Goal: Task Accomplishment & Management: Manage account settings

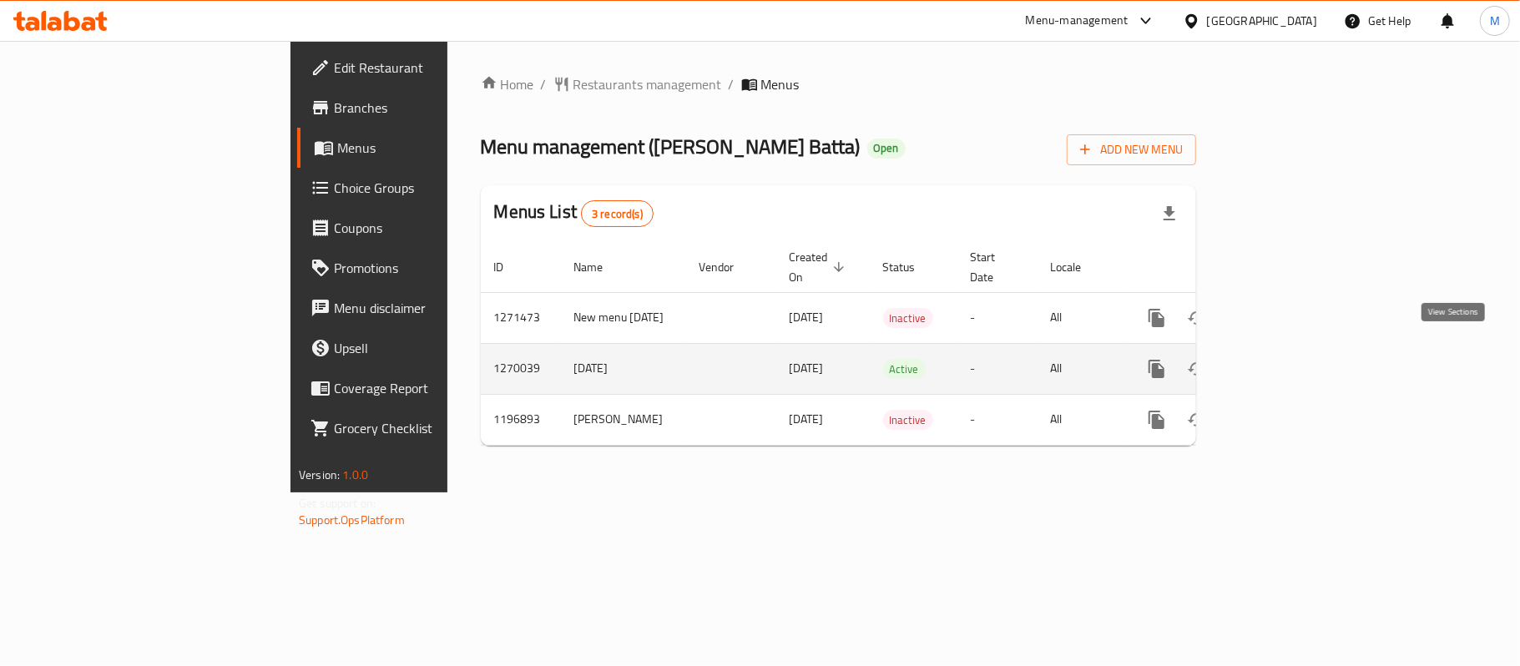
click at [1285, 361] on icon "enhanced table" at bounding box center [1277, 368] width 15 height 15
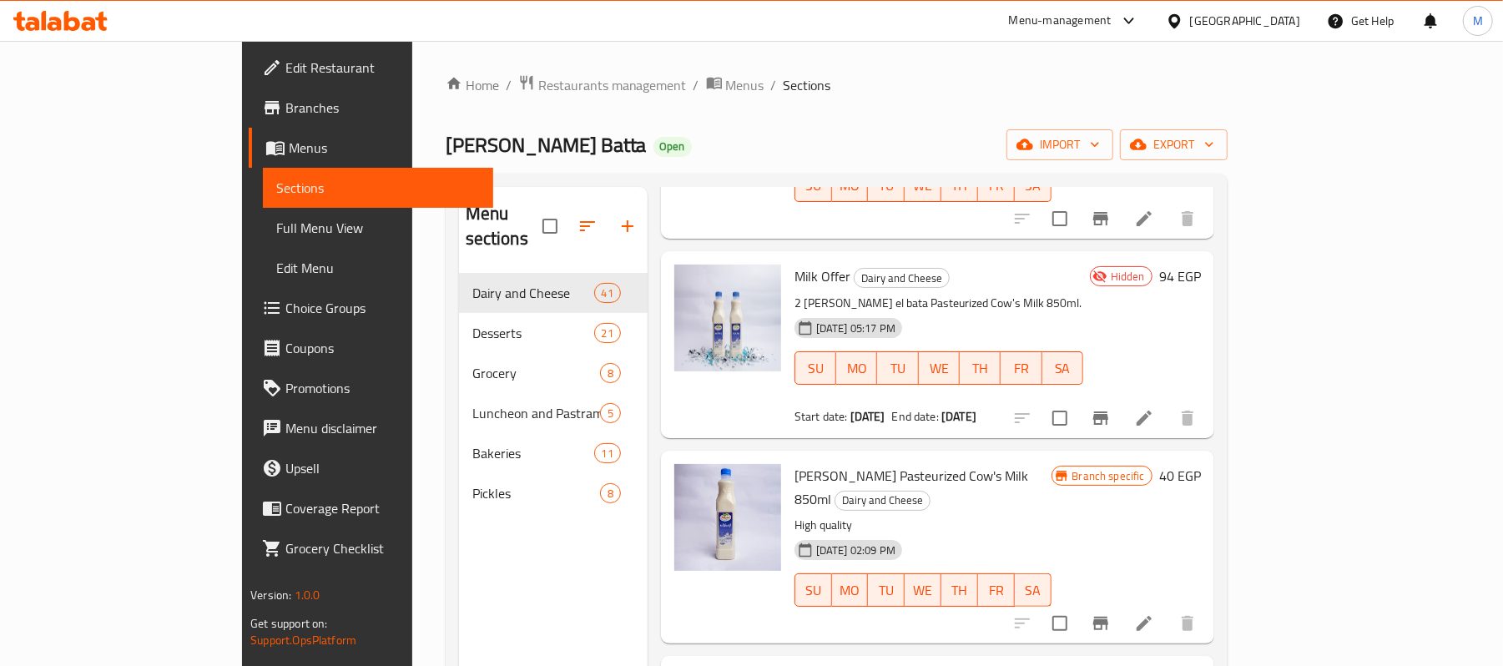
scroll to position [222, 0]
click at [1152, 409] on icon at bounding box center [1144, 416] width 15 height 15
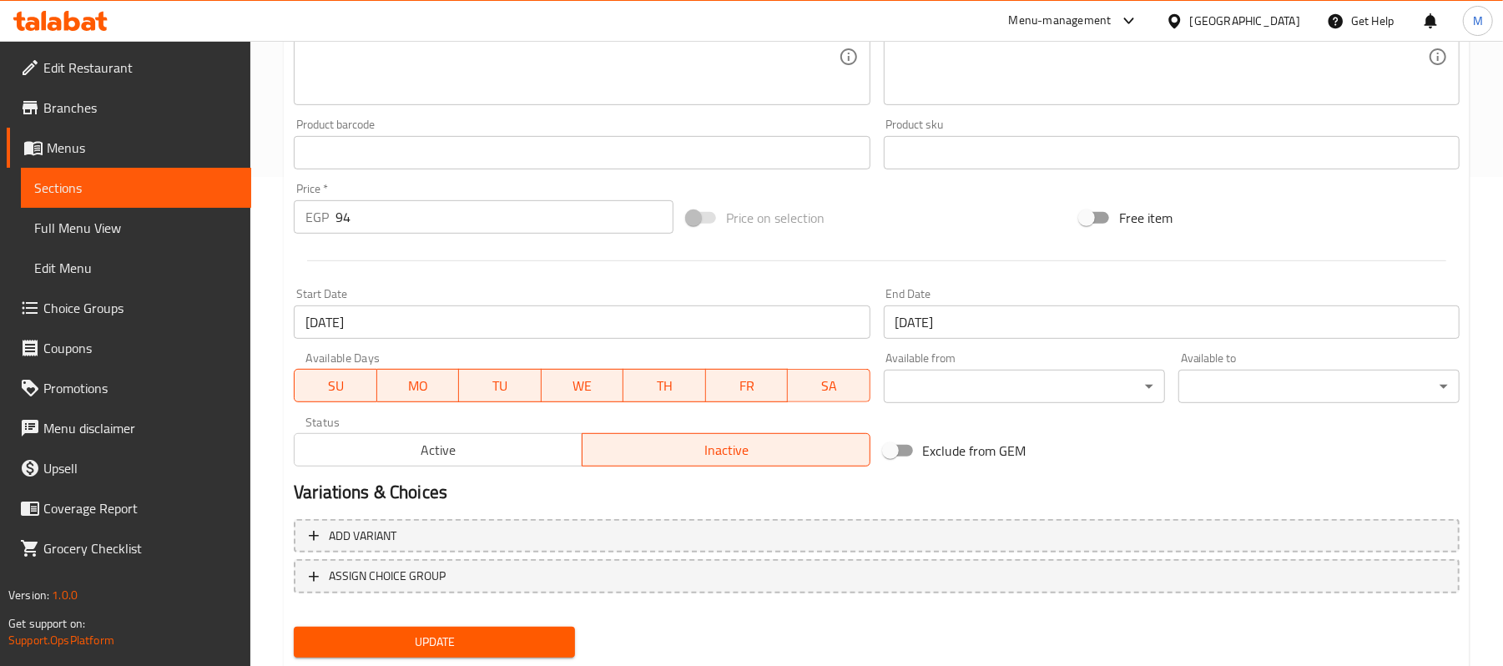
scroll to position [536, 0]
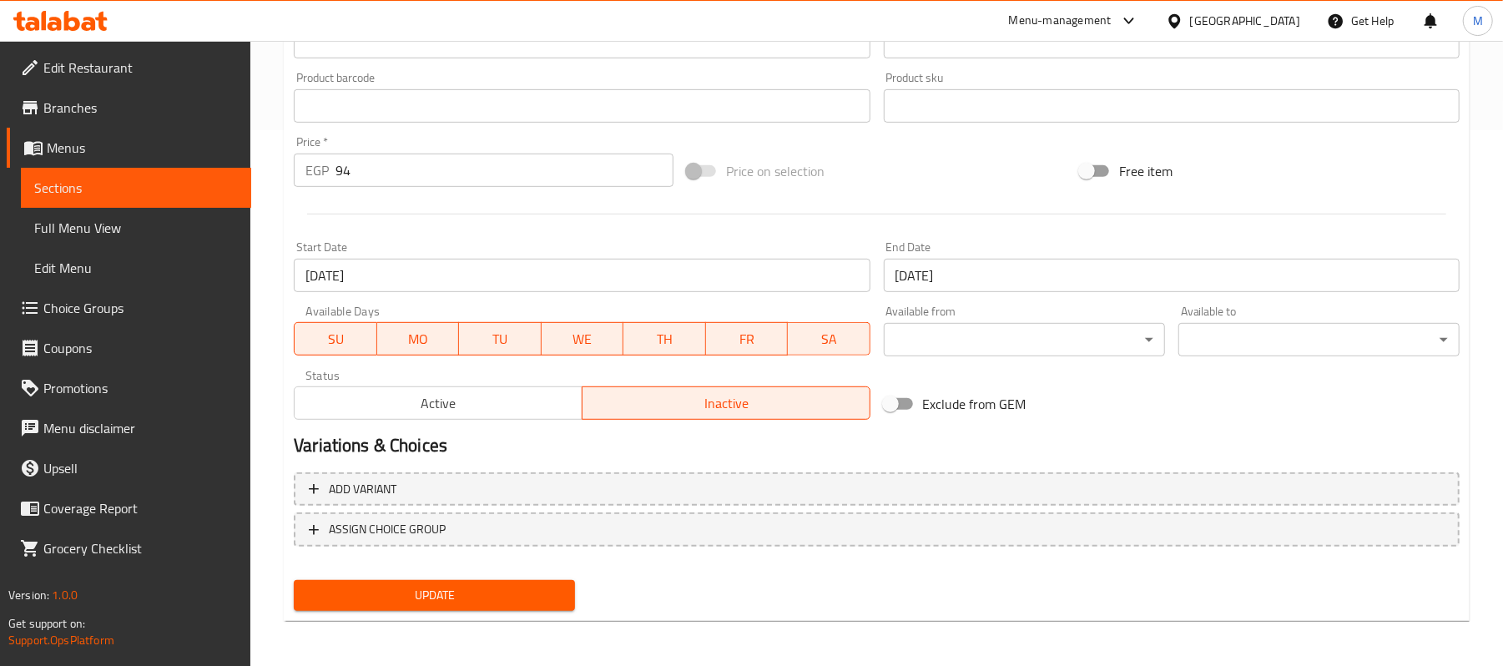
click at [543, 394] on span "Active" at bounding box center [438, 404] width 275 height 24
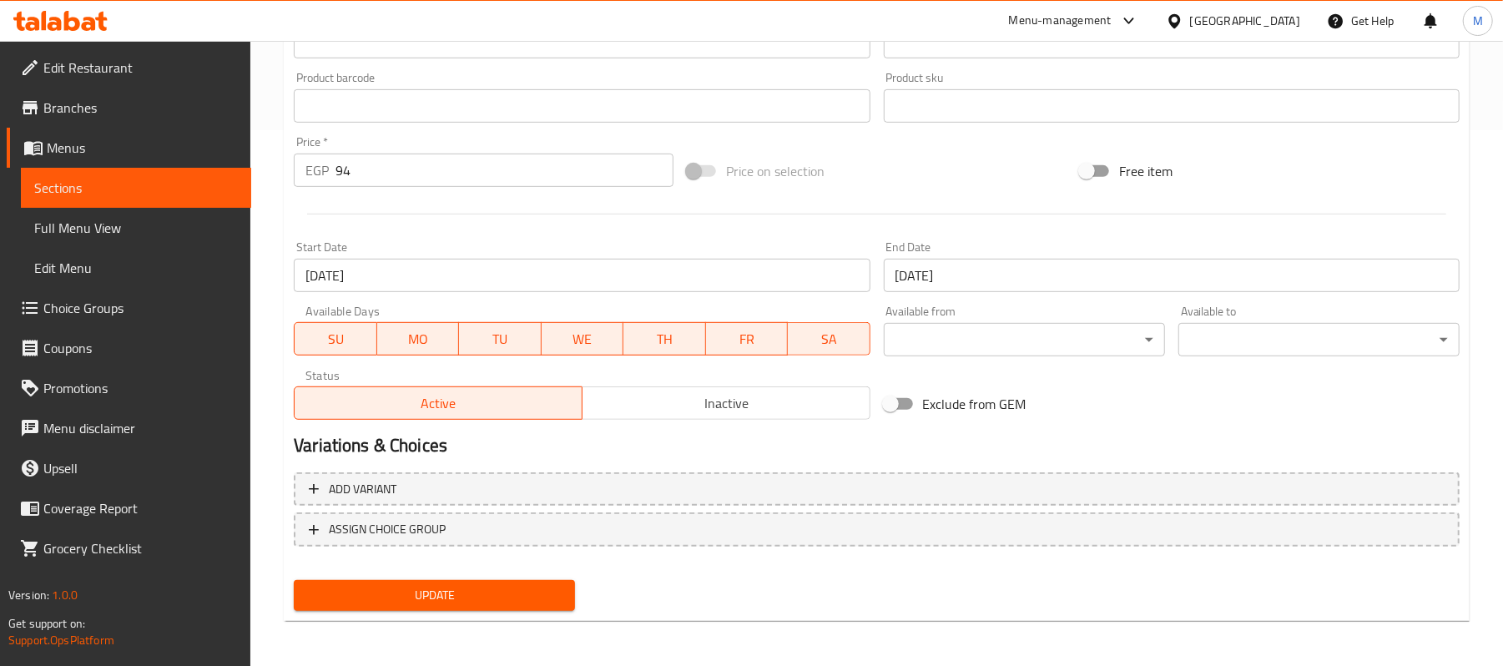
click at [502, 588] on span "Update" at bounding box center [434, 595] width 255 height 21
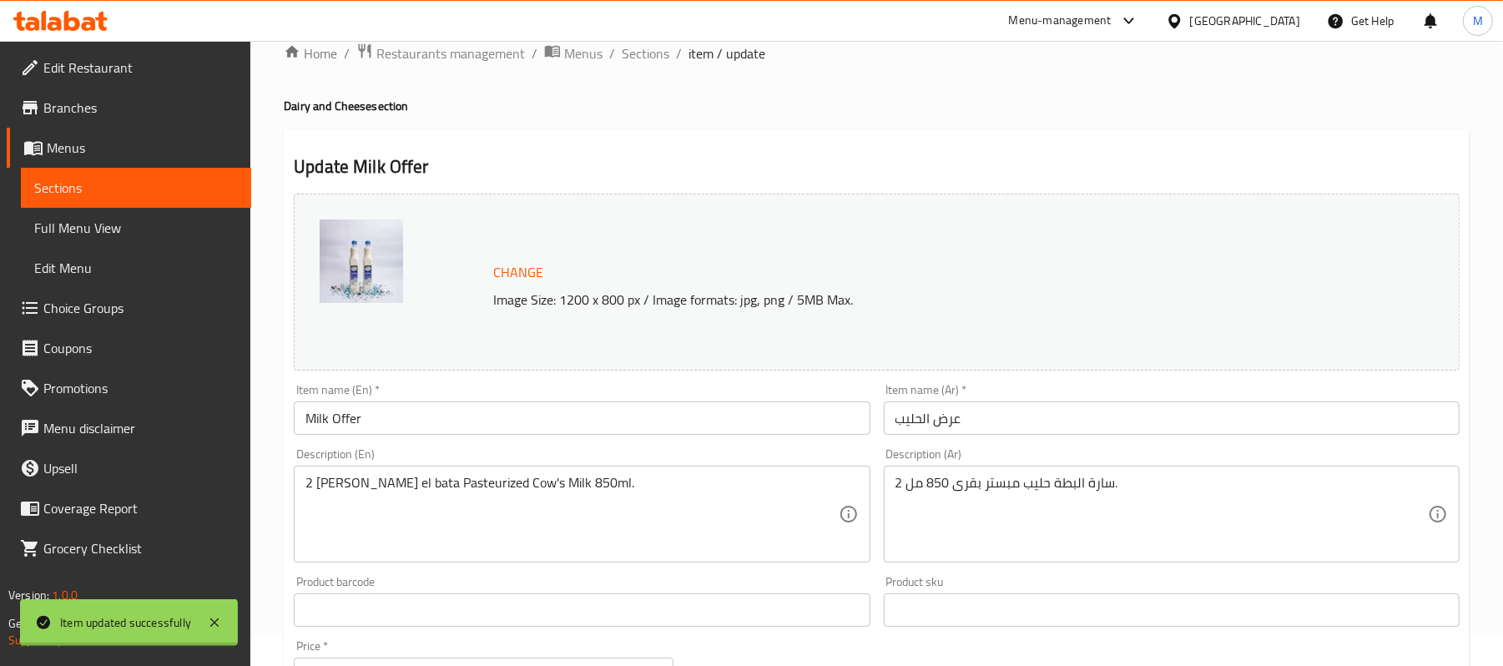
scroll to position [0, 0]
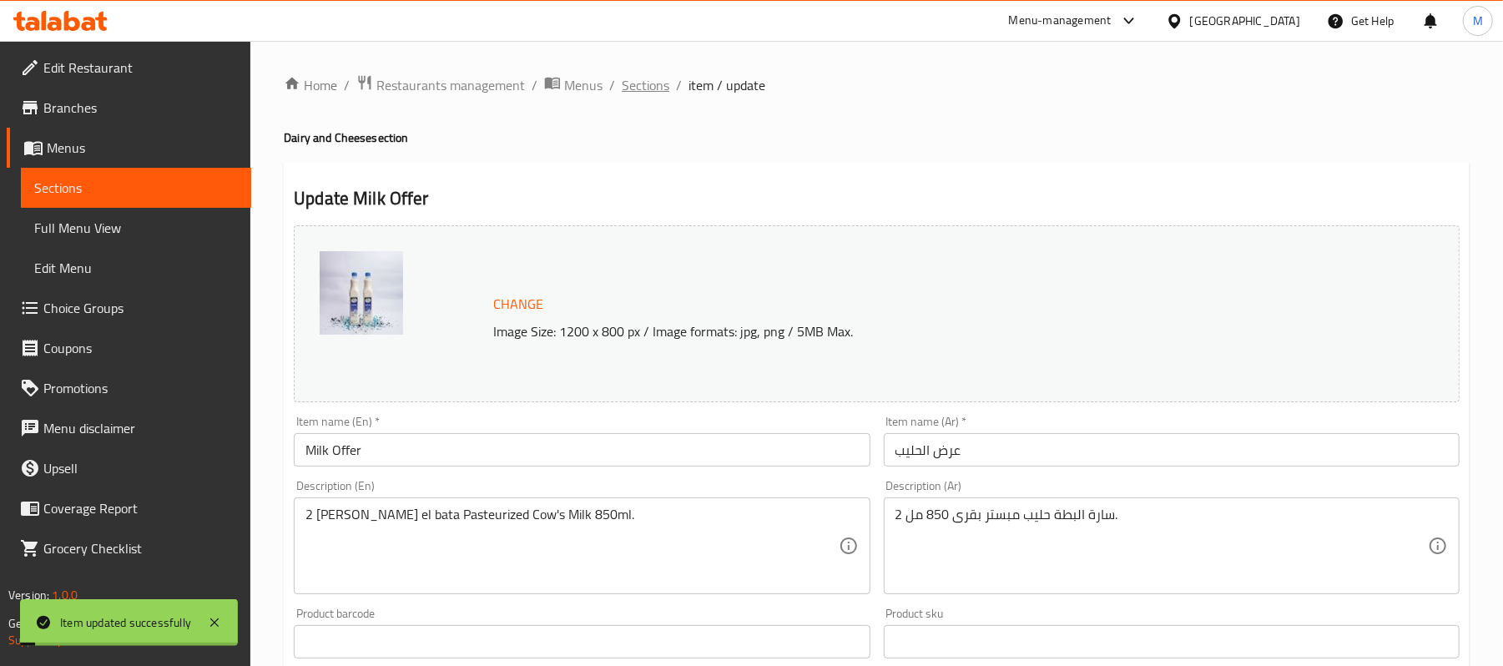
click at [626, 94] on span "Sections" at bounding box center [646, 85] width 48 height 20
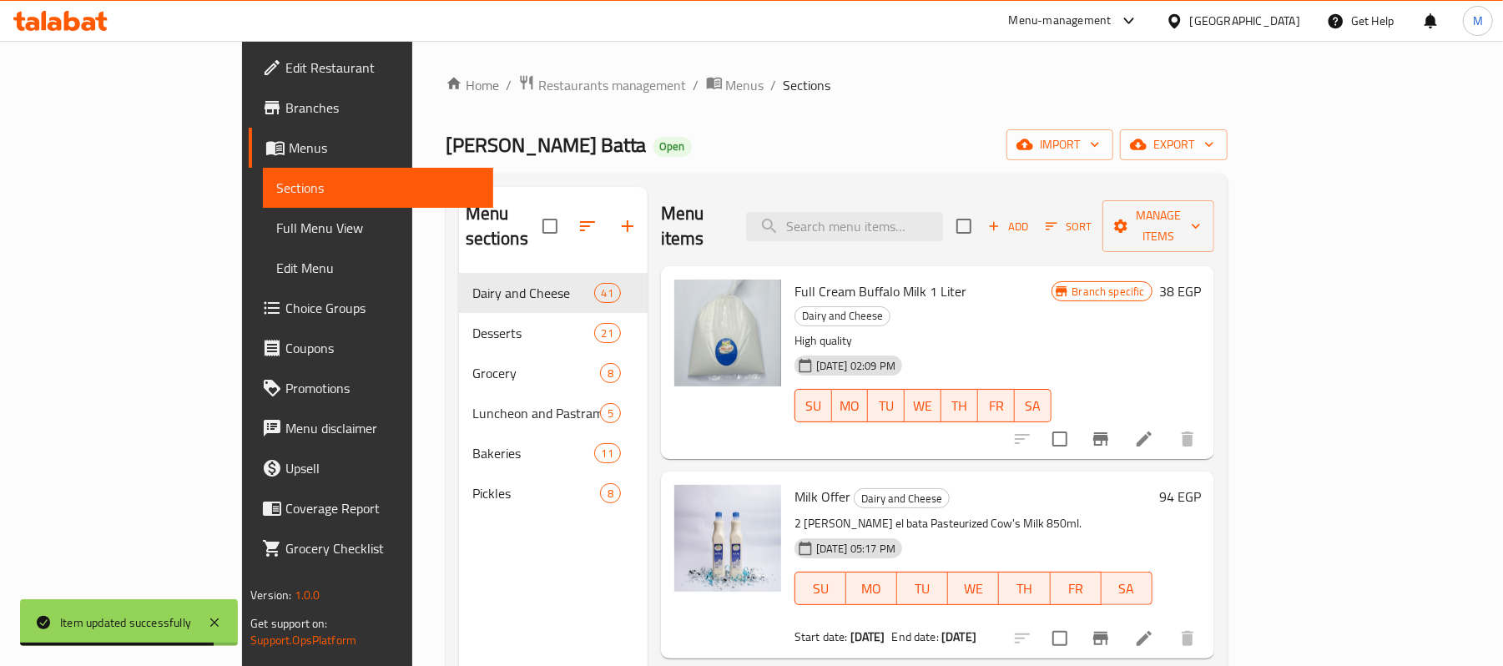
drag, startPoint x: 64, startPoint y: 231, endPoint x: 70, endPoint y: 240, distance: 10.9
click at [276, 231] on span "Full Menu View" at bounding box center [378, 228] width 204 height 20
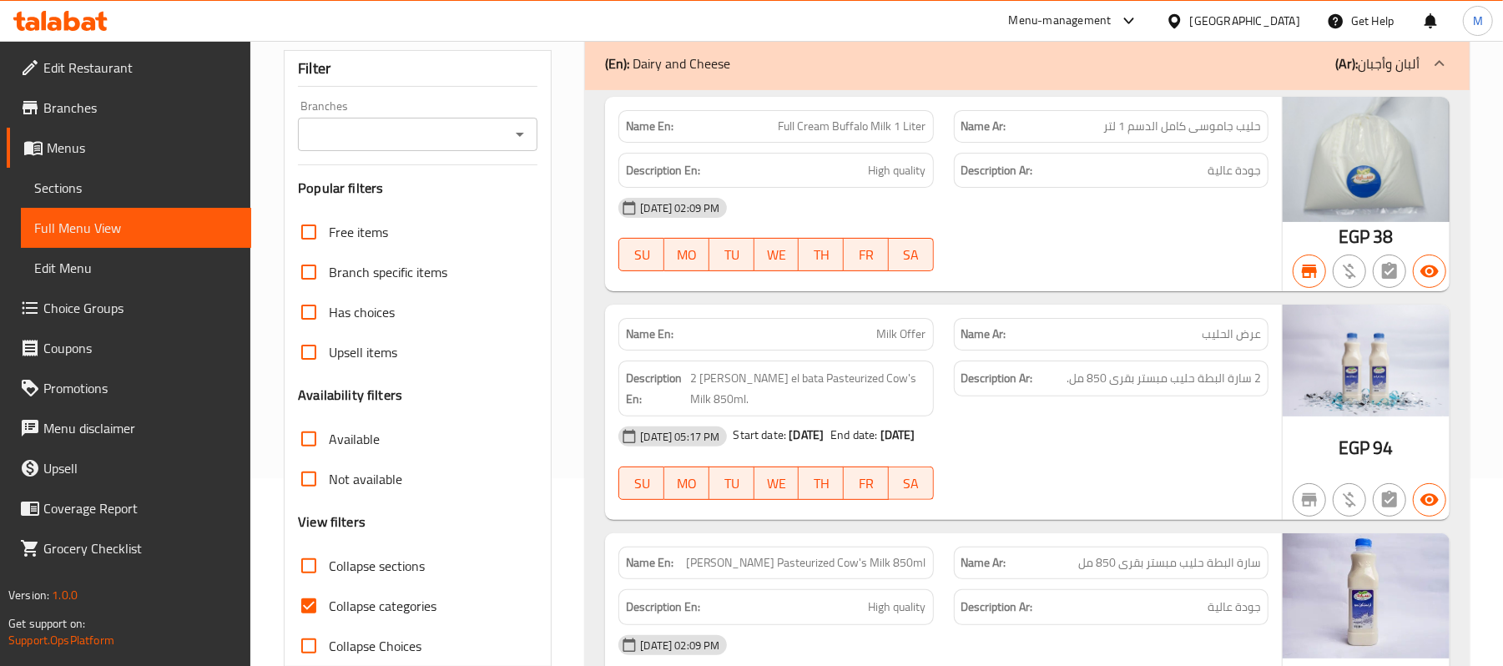
scroll to position [222, 0]
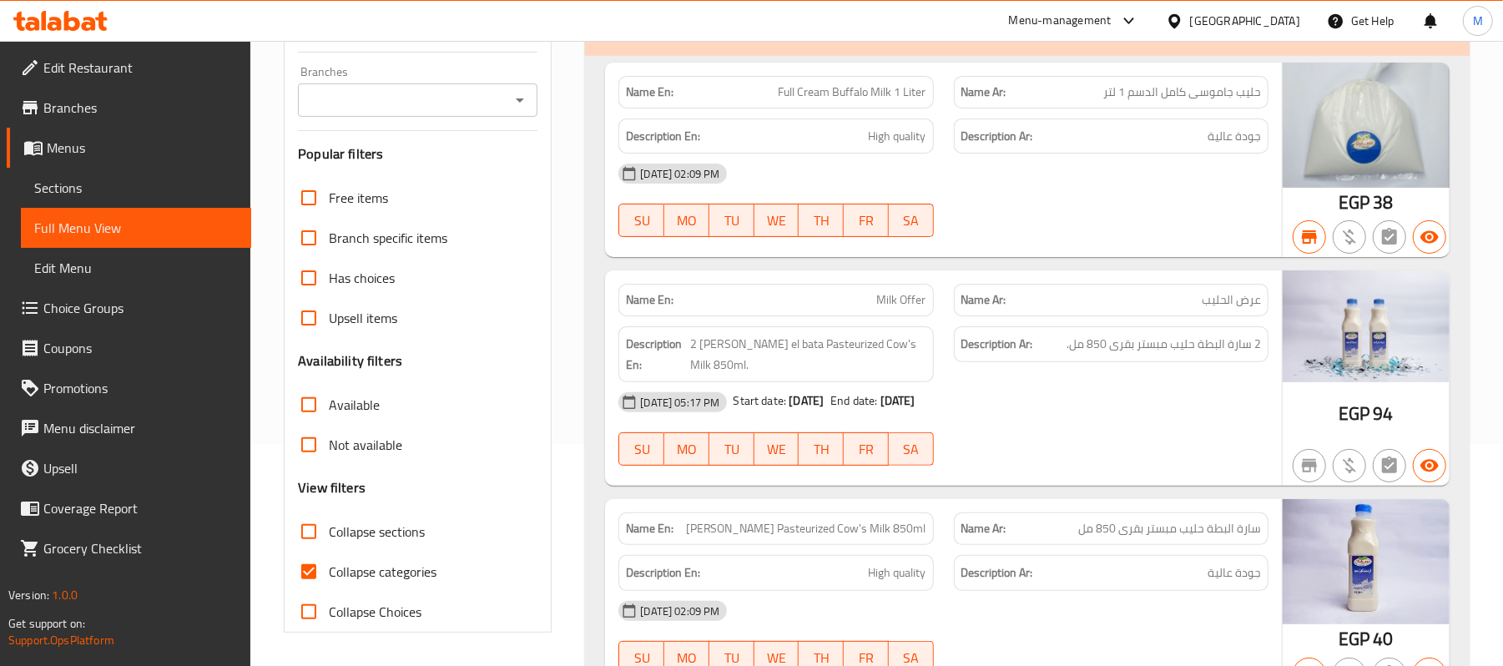
click at [887, 299] on span "Milk Offer" at bounding box center [901, 300] width 49 height 18
copy span "Milk Offer"
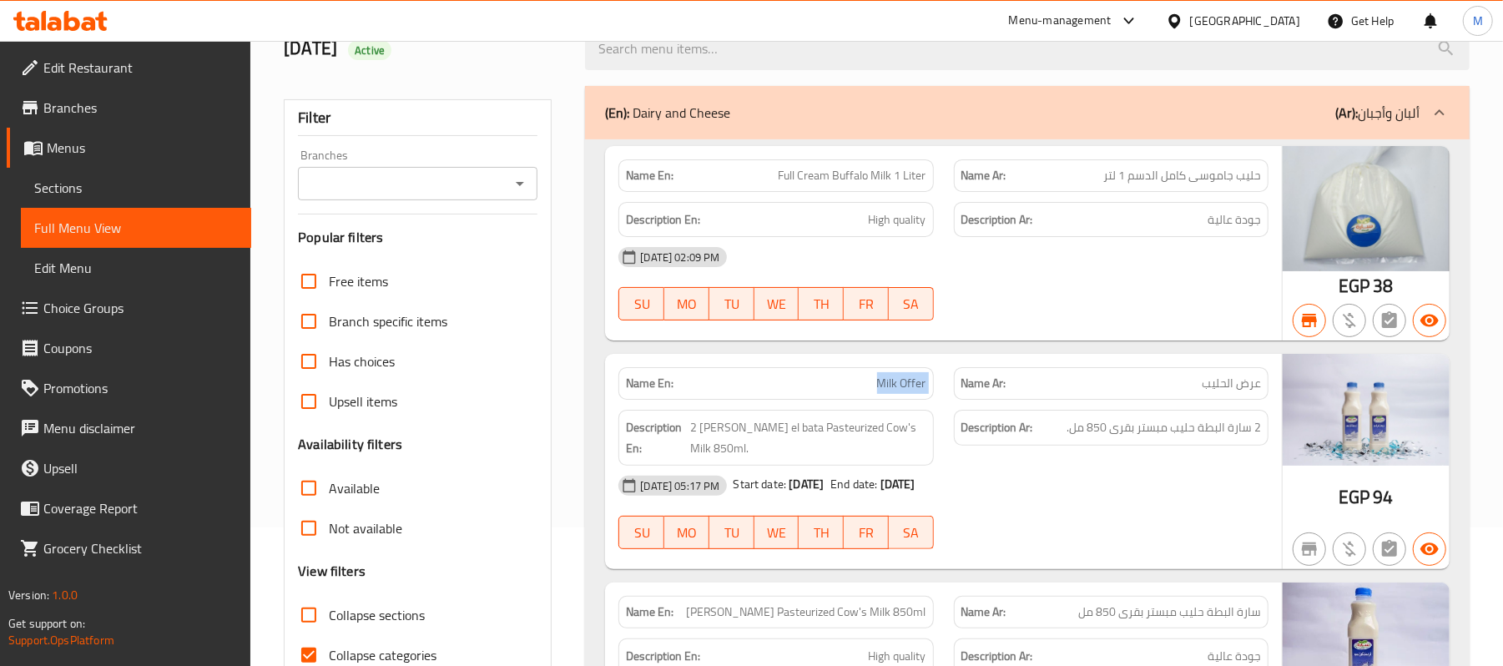
scroll to position [0, 0]
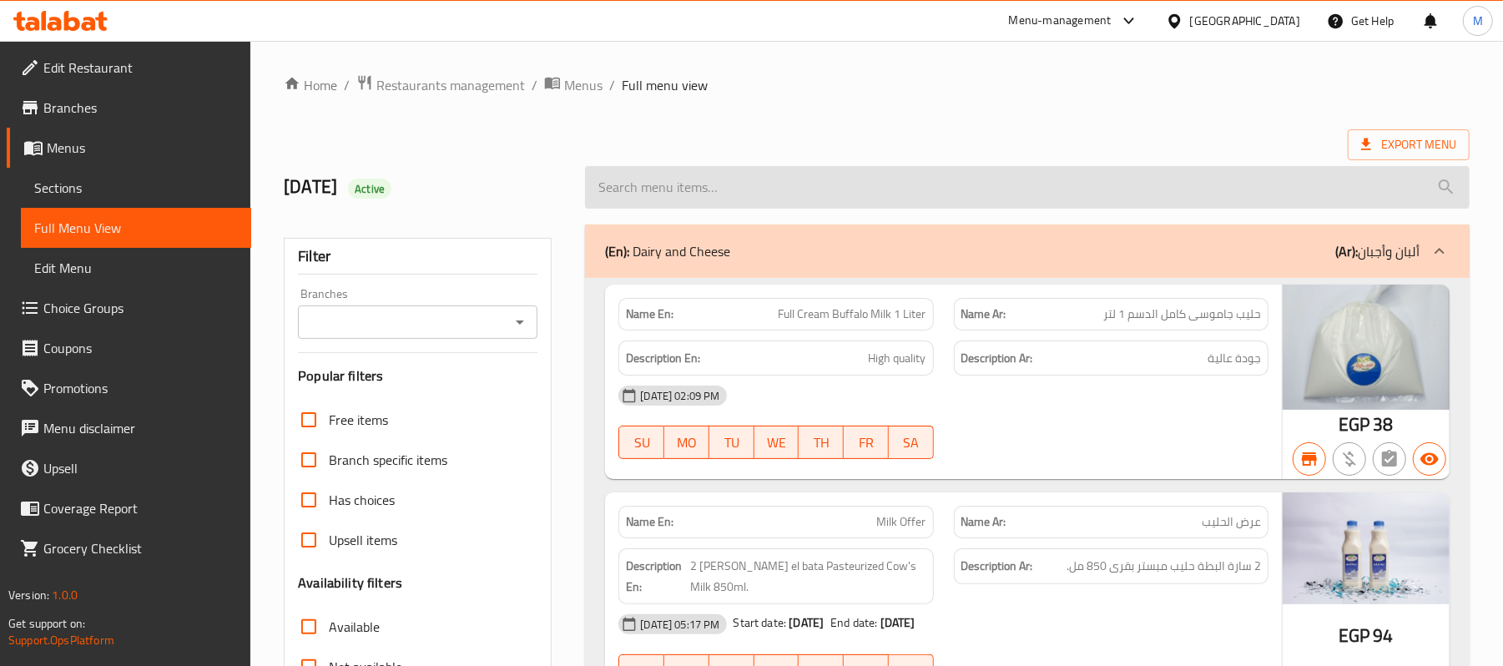
click at [728, 184] on input "search" at bounding box center [1027, 187] width 885 height 43
paste input "Milk Offer"
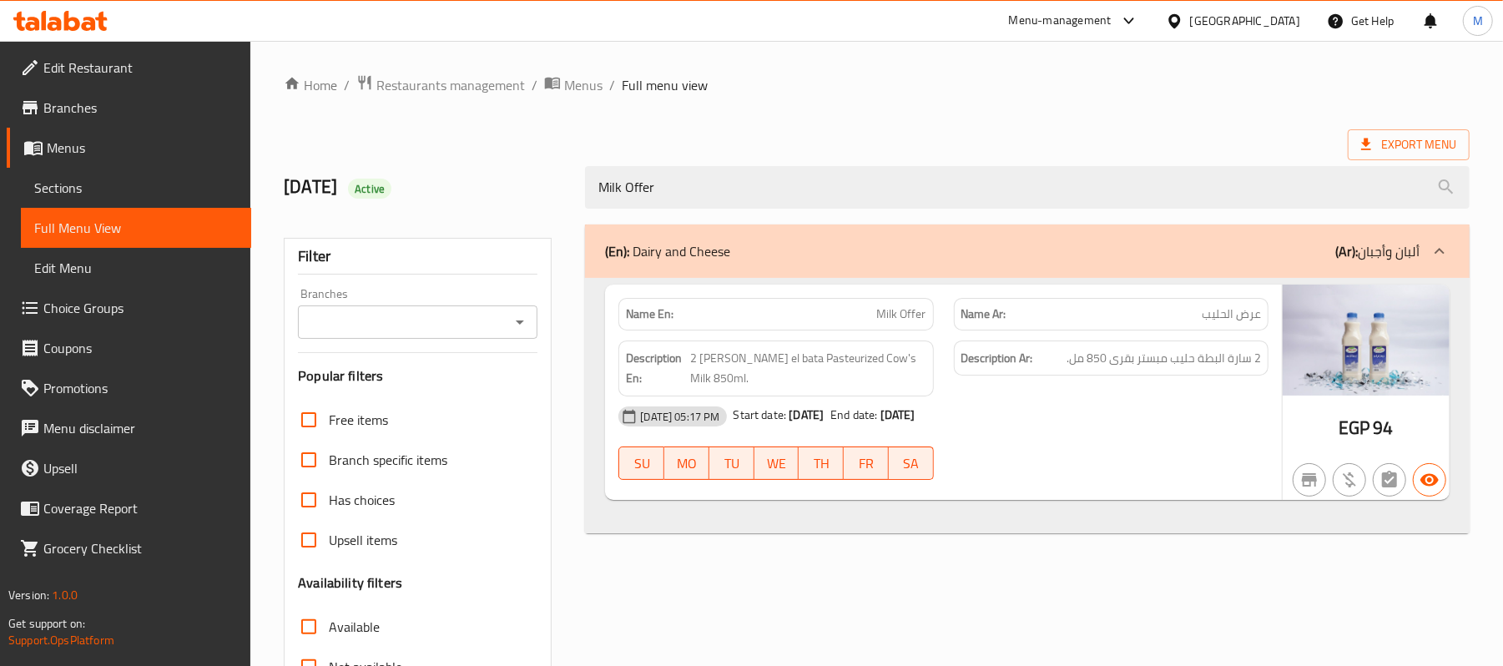
type input "Milk Offer"
click at [130, 98] on span "Branches" at bounding box center [140, 108] width 194 height 20
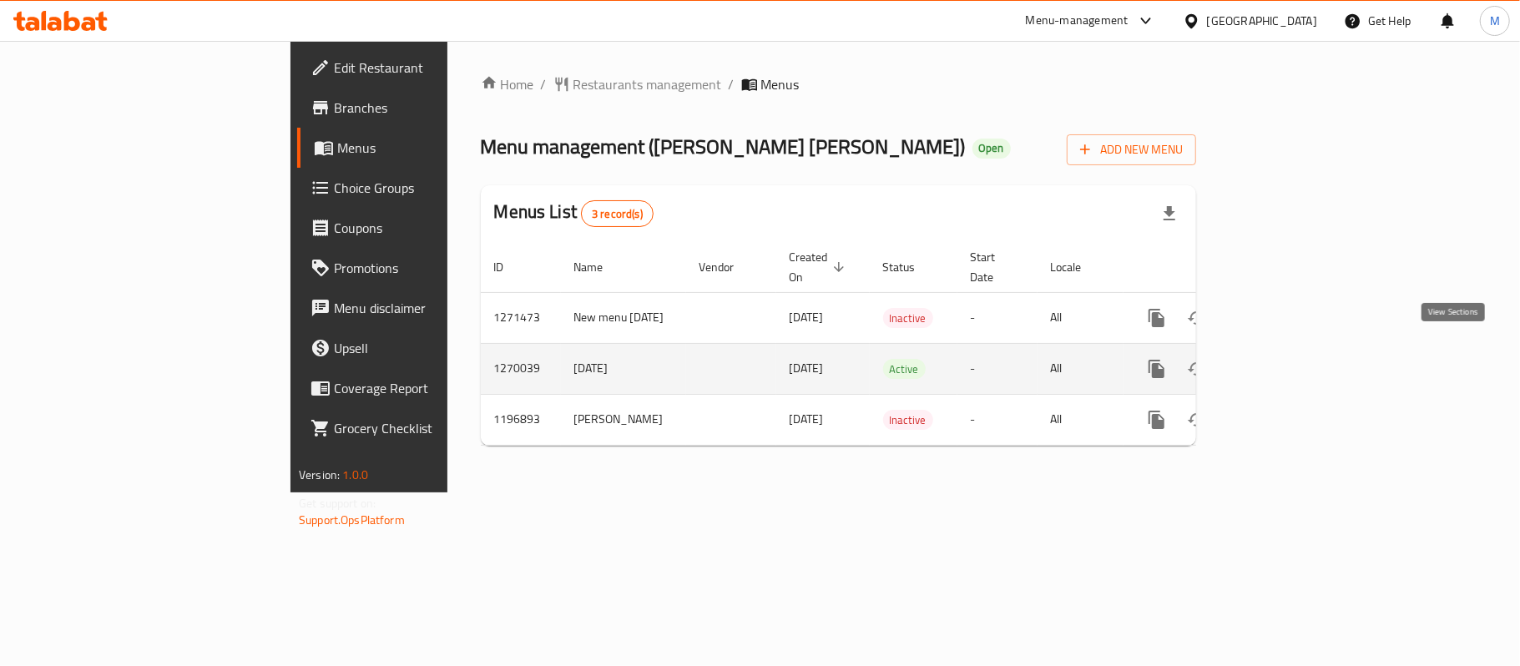
click at [1285, 361] on icon "enhanced table" at bounding box center [1277, 368] width 15 height 15
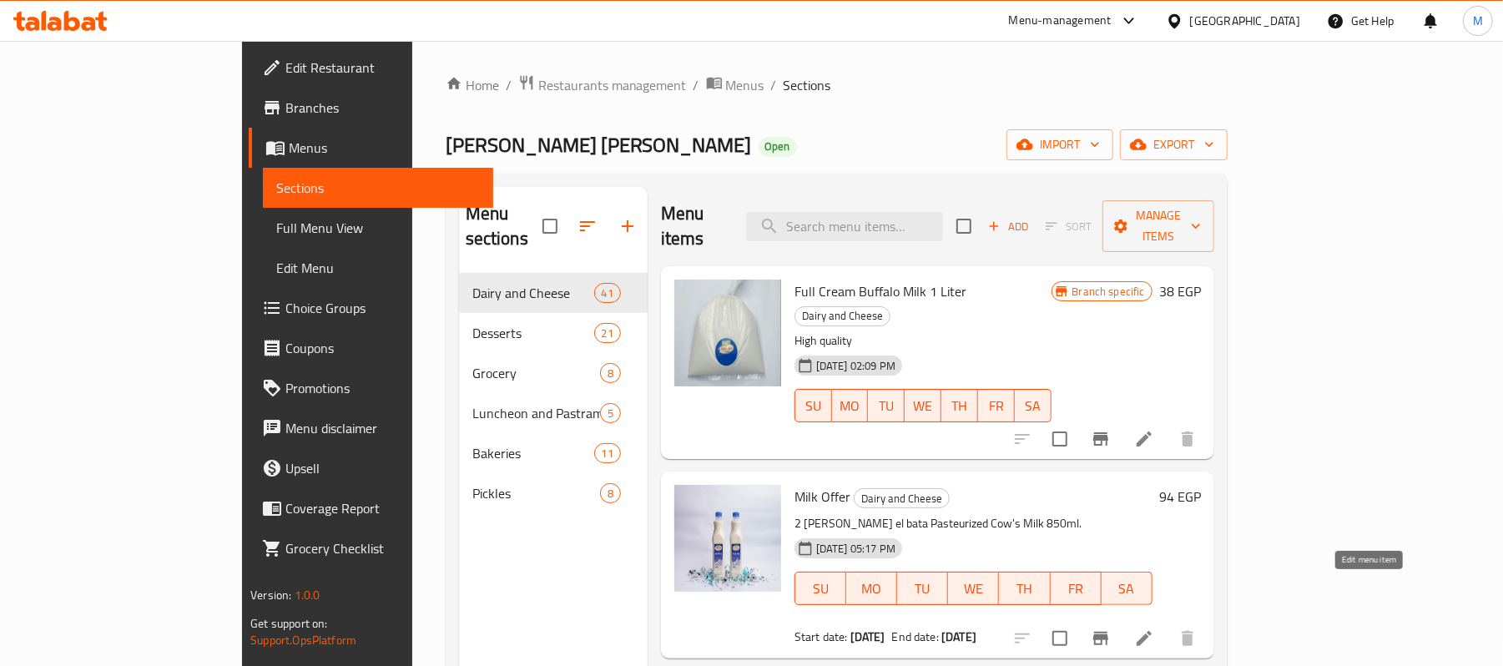
click at [1152, 631] on icon at bounding box center [1144, 638] width 15 height 15
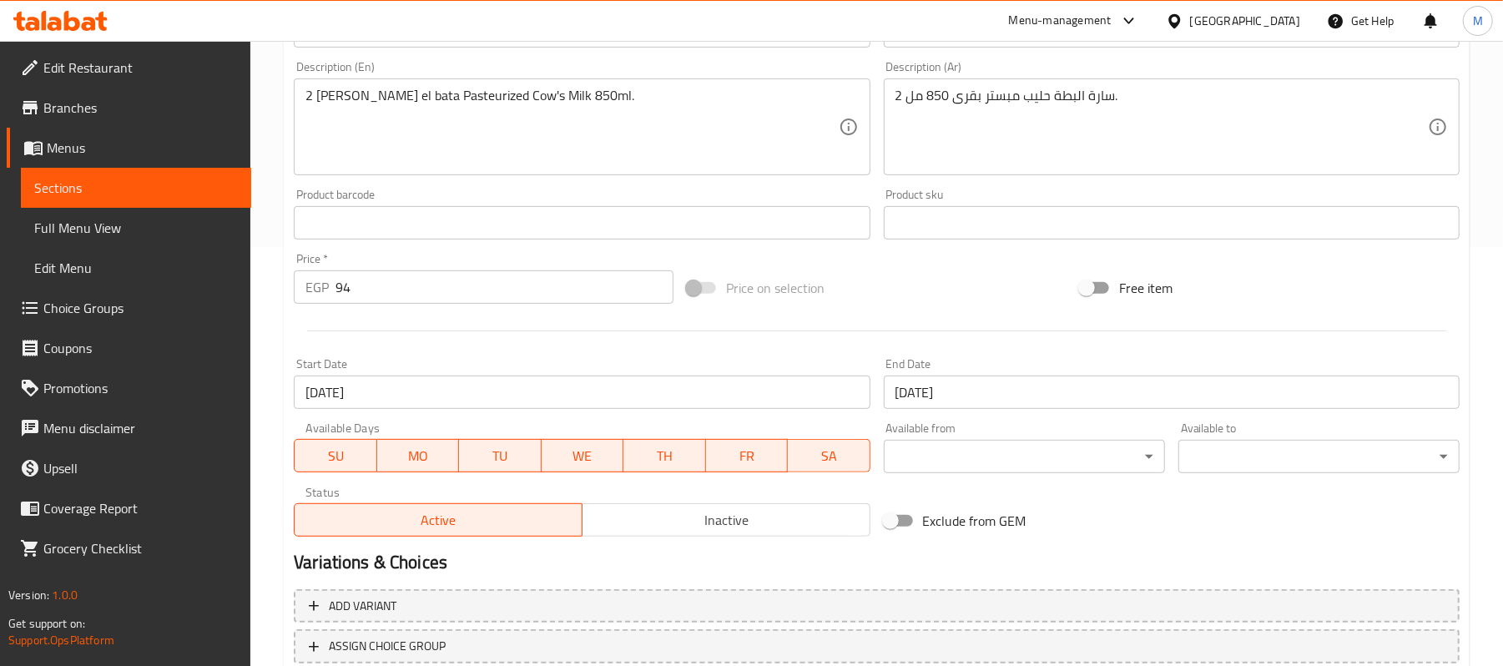
scroll to position [536, 0]
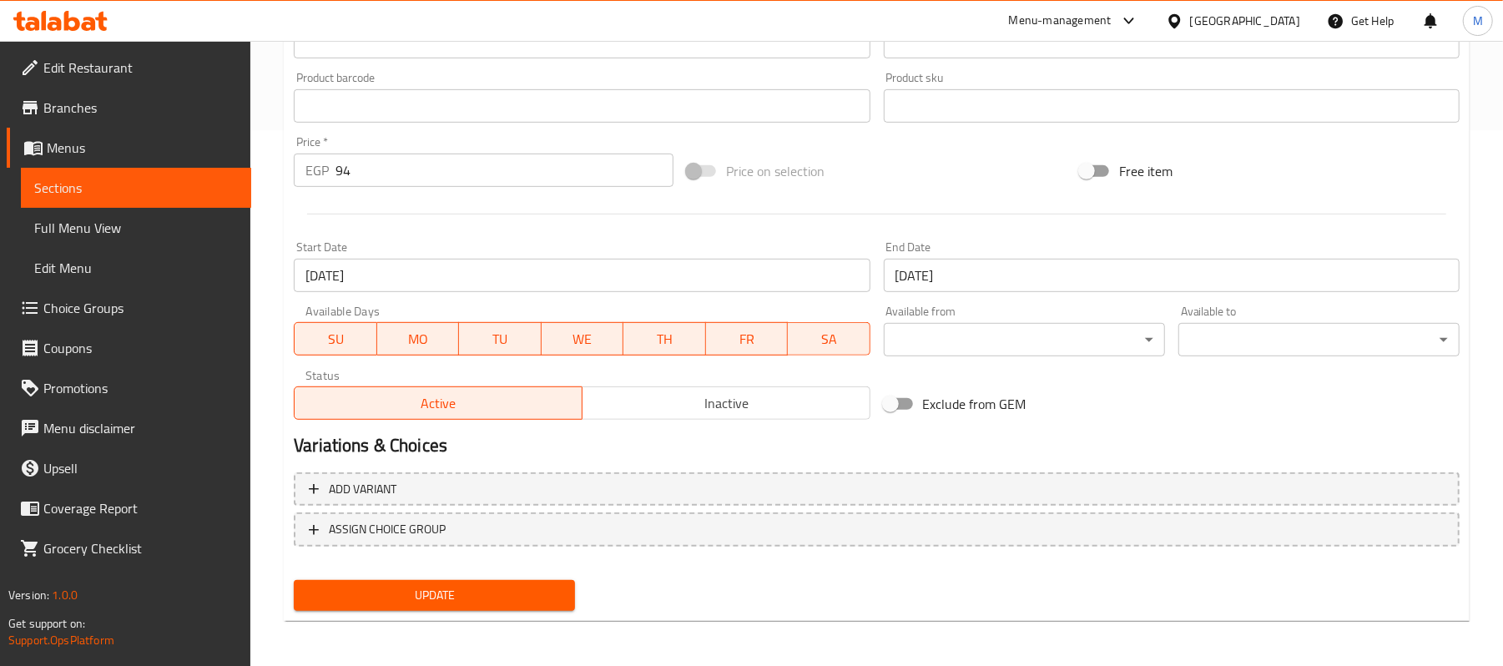
click at [695, 405] on span "Inactive" at bounding box center [726, 404] width 275 height 24
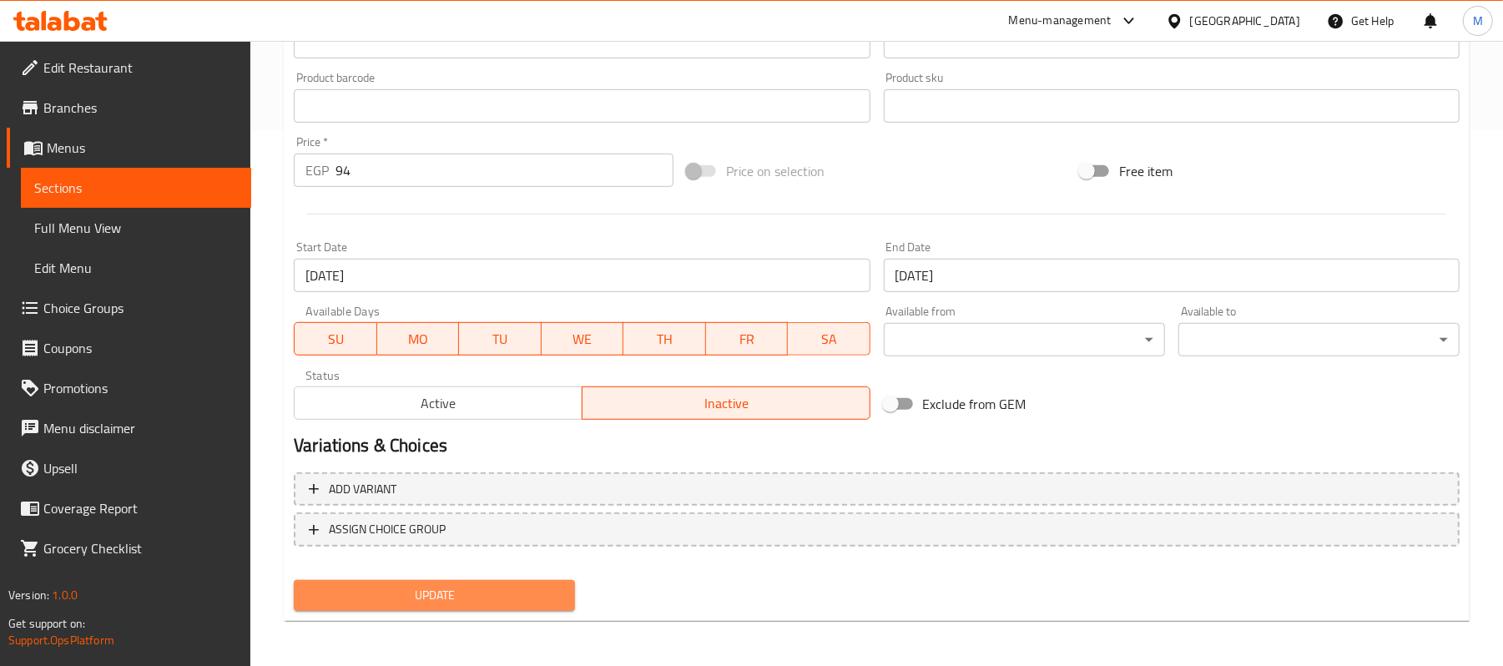
click at [542, 585] on button "Update" at bounding box center [434, 595] width 281 height 31
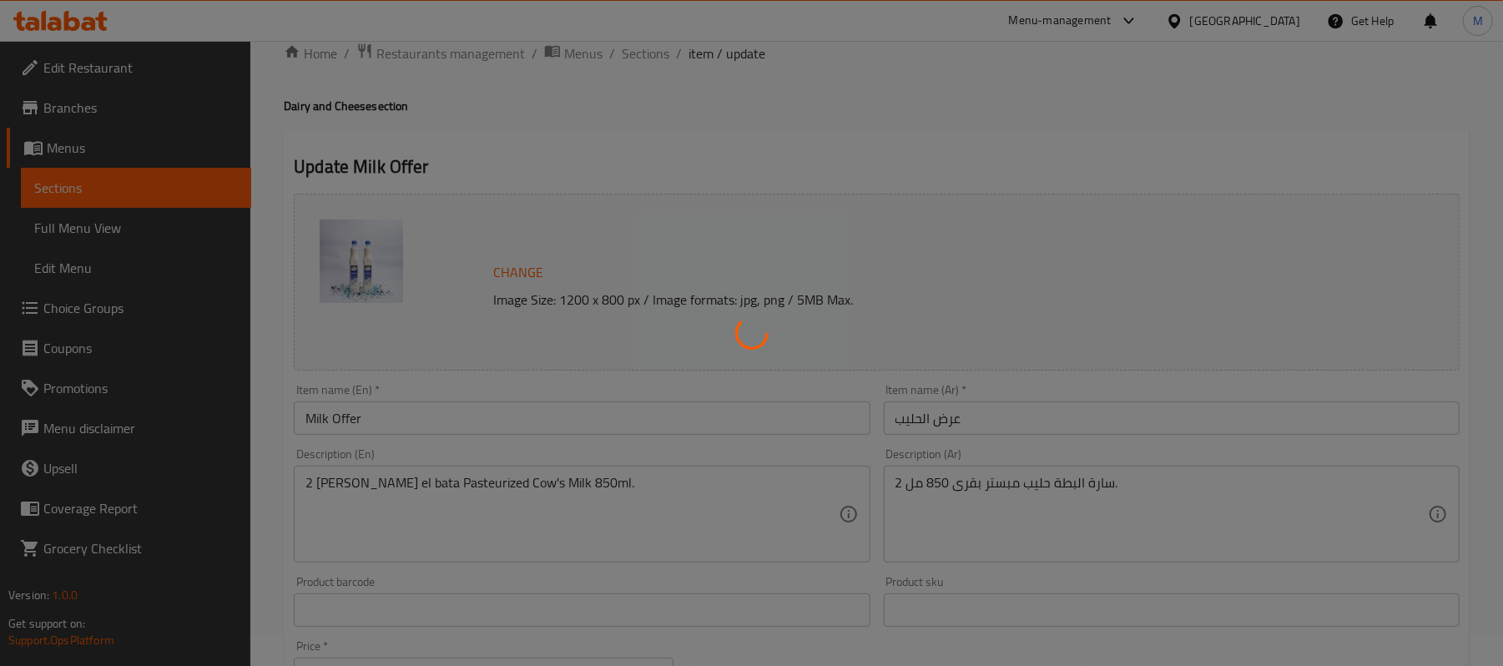
scroll to position [0, 0]
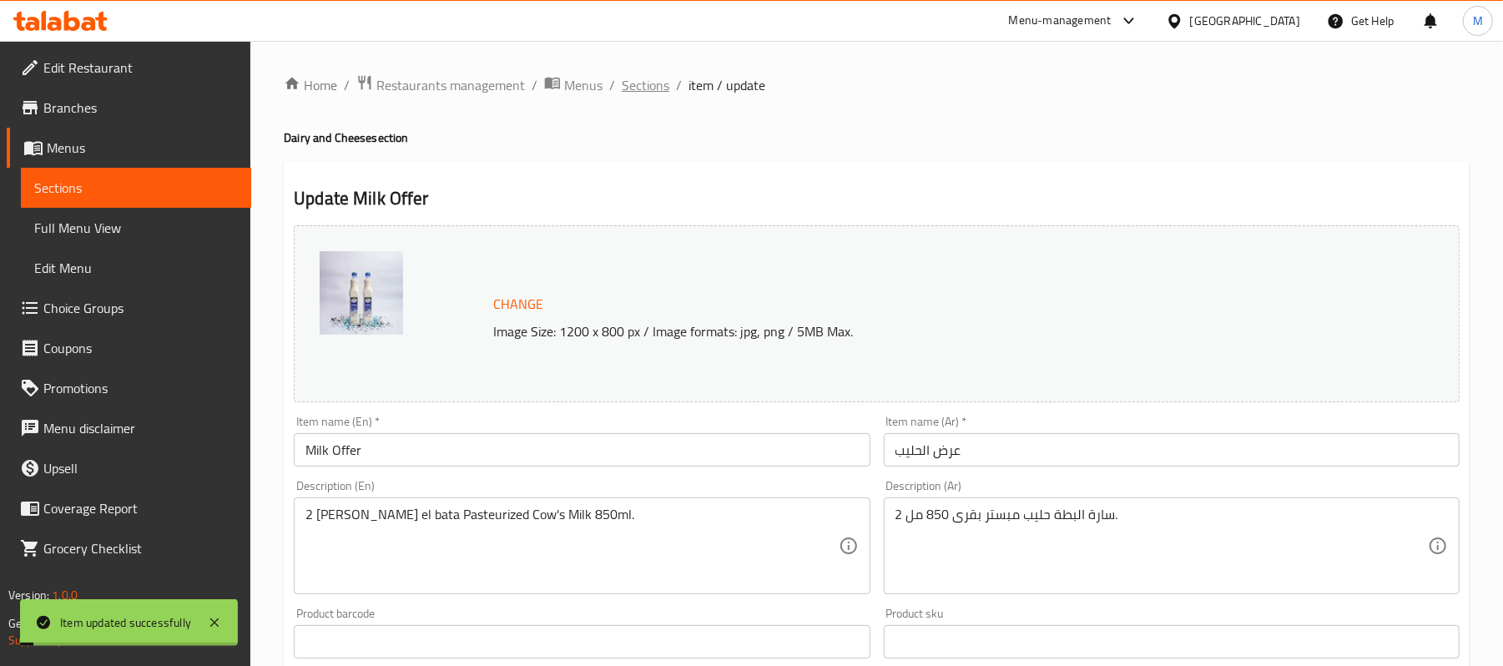
click at [638, 88] on span "Sections" at bounding box center [646, 85] width 48 height 20
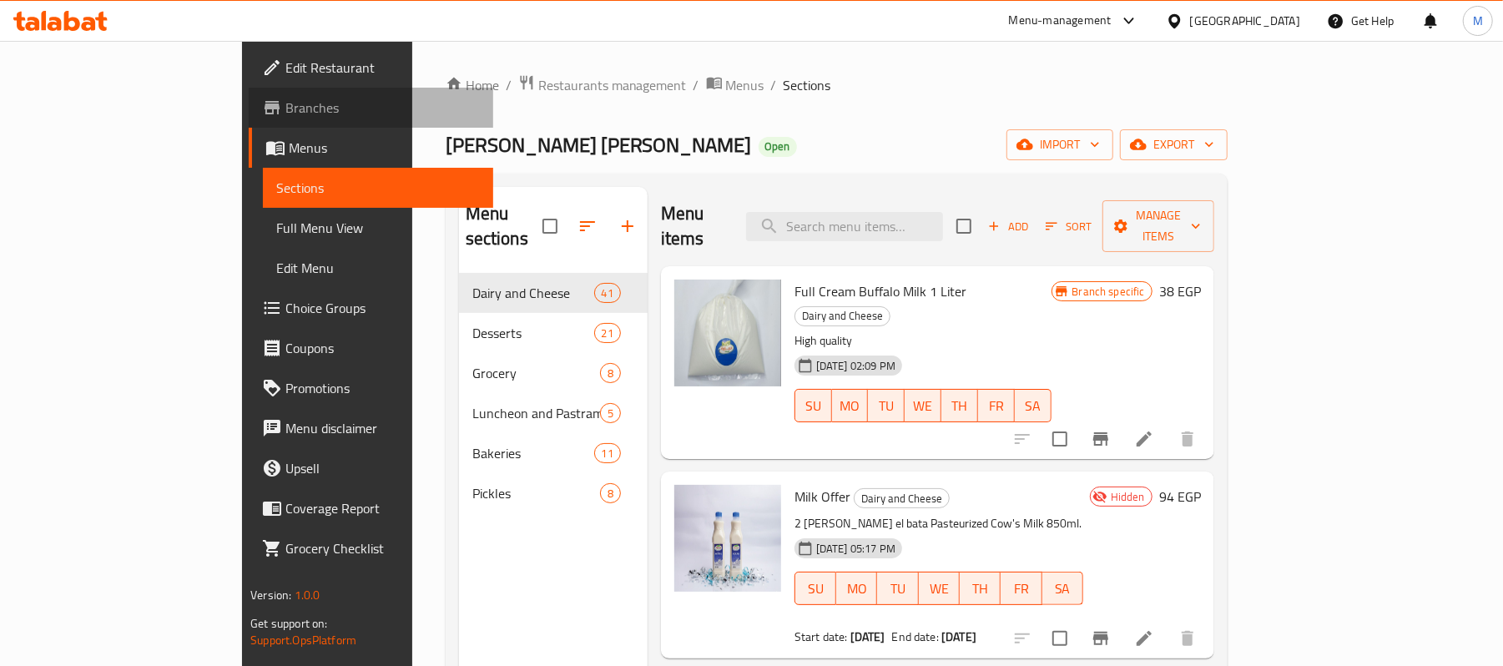
click at [285, 112] on span "Branches" at bounding box center [382, 108] width 194 height 20
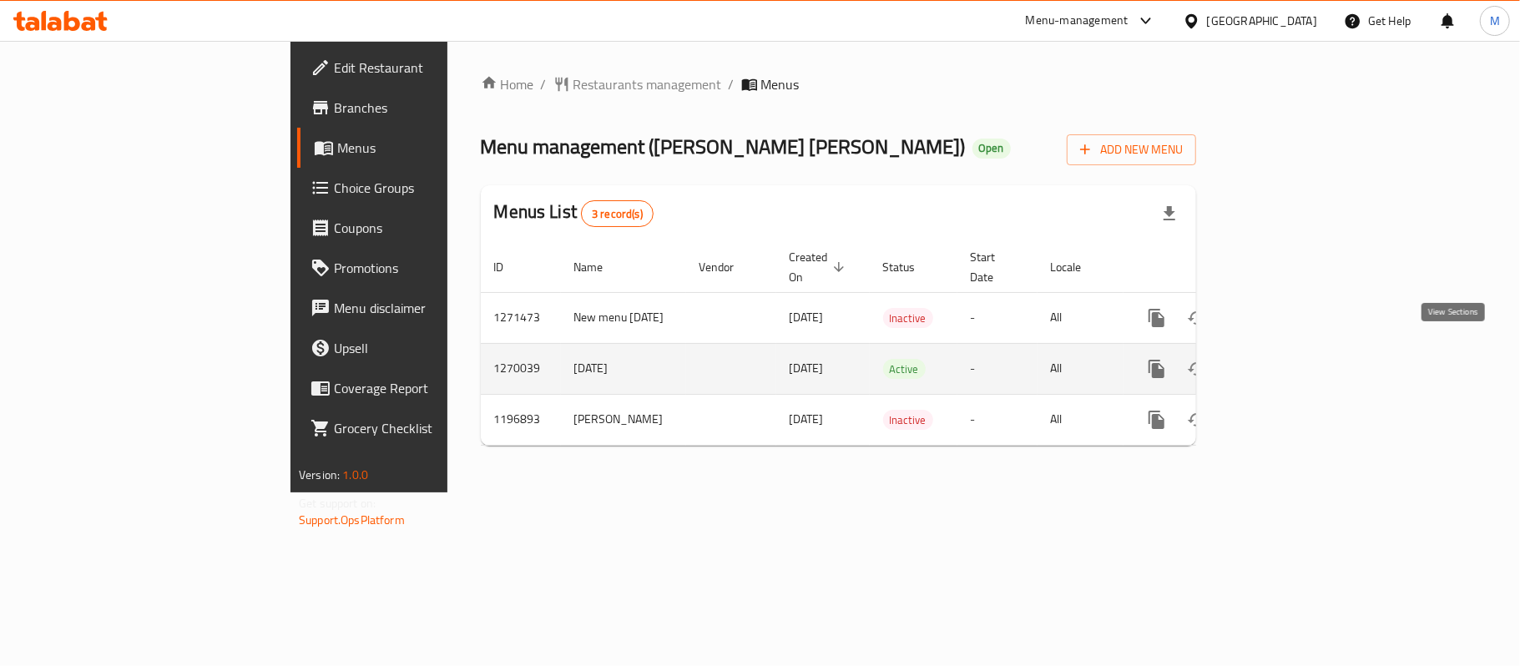
click at [1297, 349] on link "enhanced table" at bounding box center [1277, 369] width 40 height 40
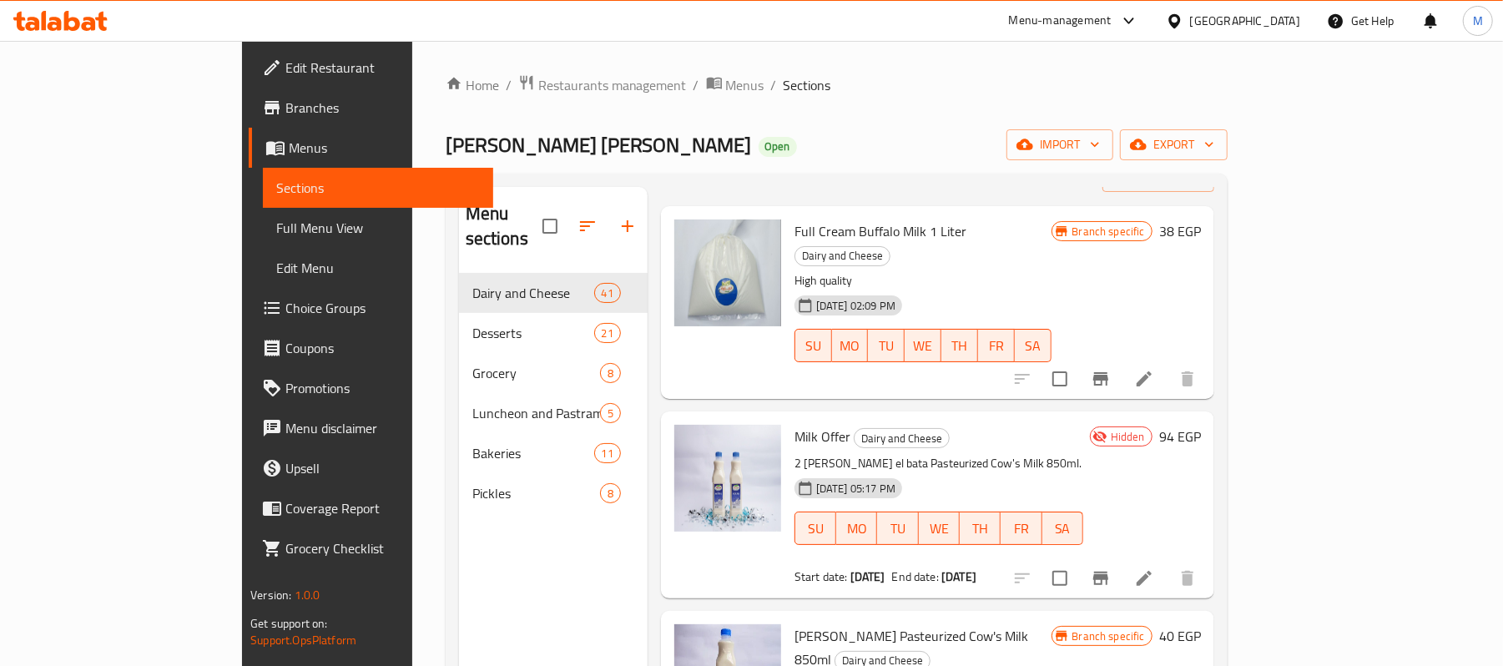
scroll to position [111, 0]
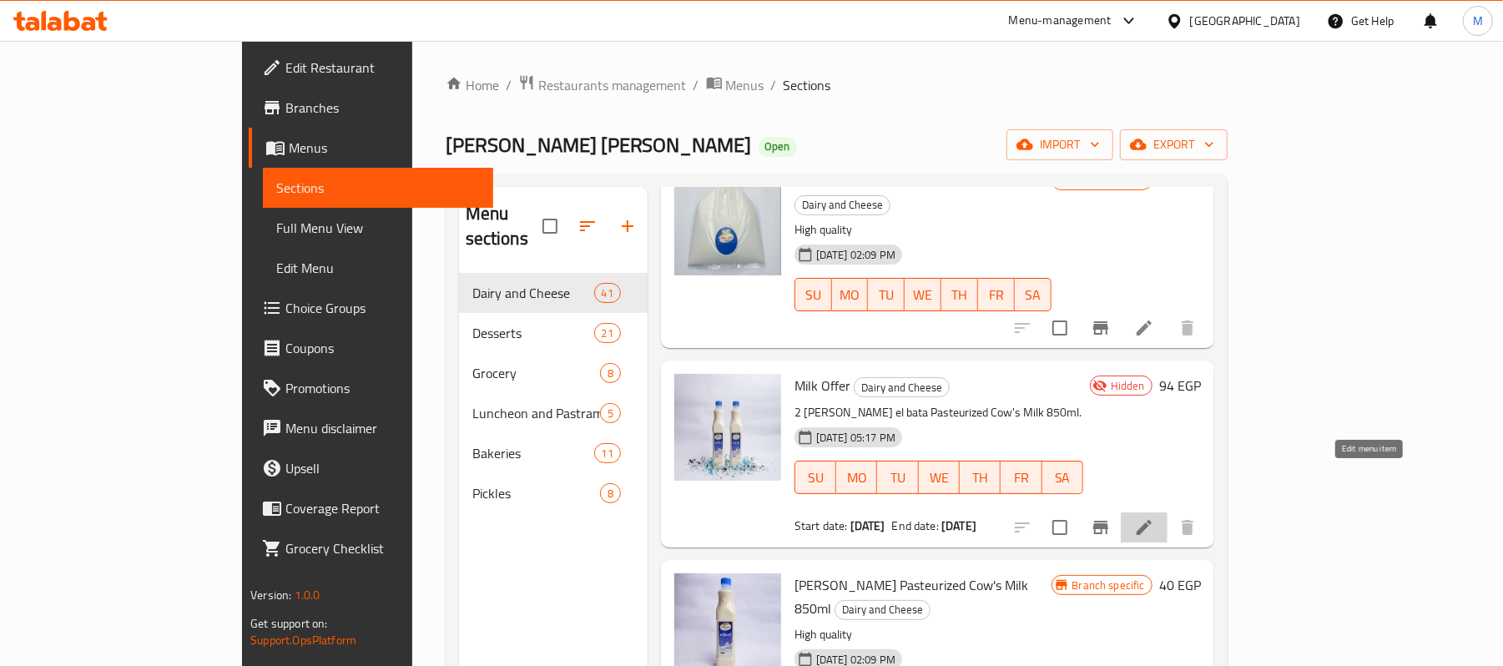
click at [1154, 518] on icon at bounding box center [1144, 528] width 20 height 20
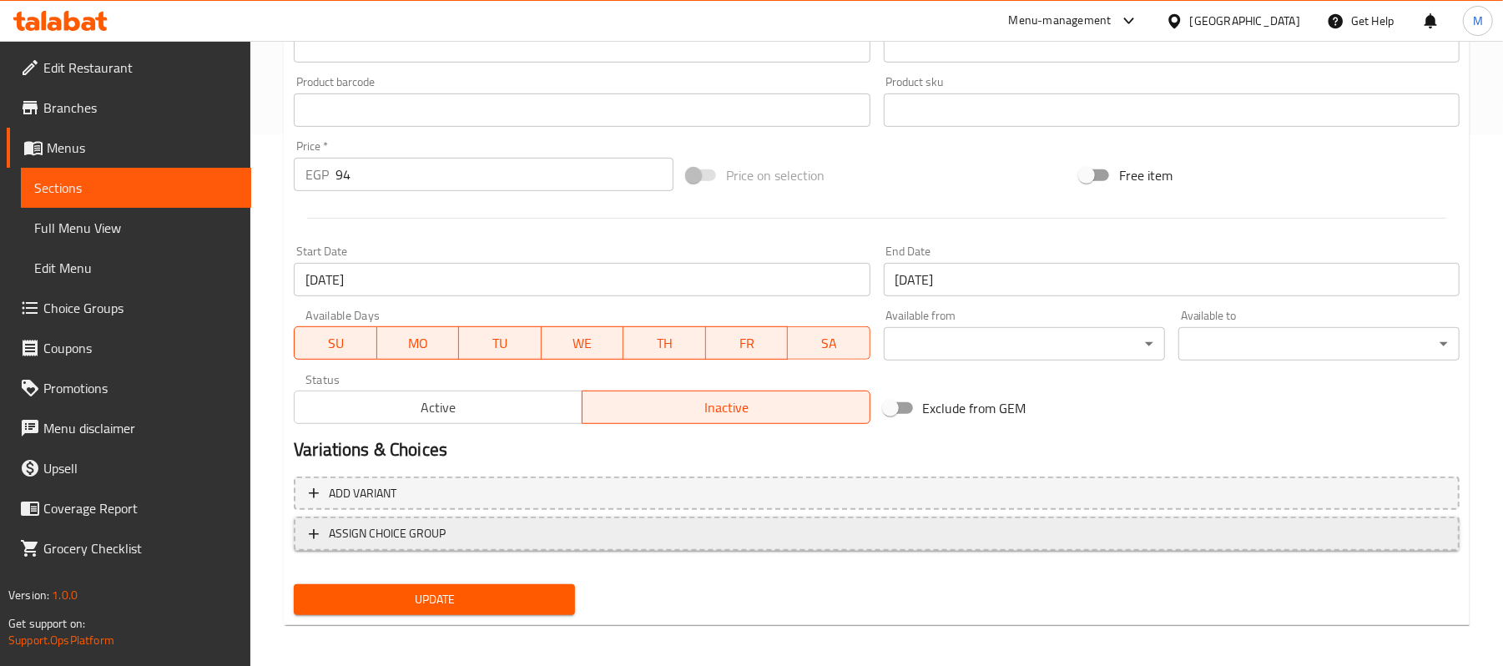
scroll to position [536, 0]
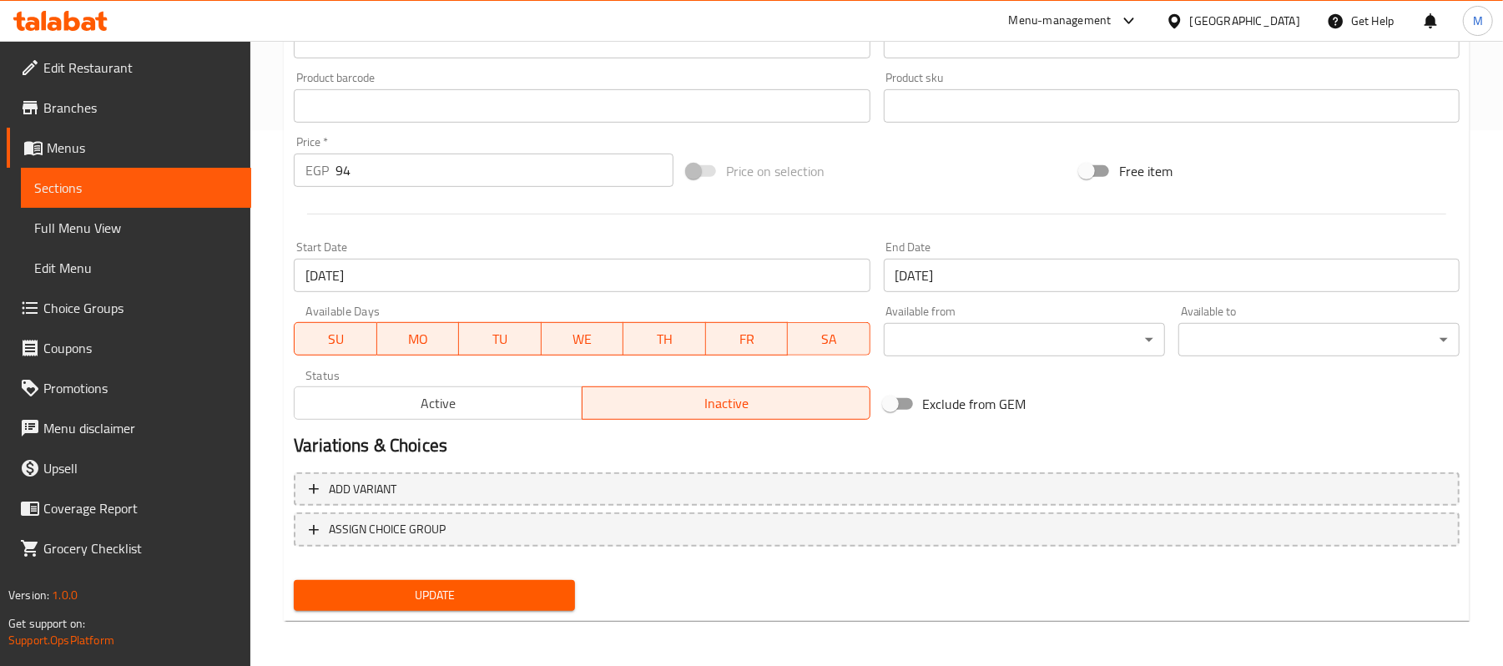
click at [492, 402] on span "Active" at bounding box center [438, 404] width 275 height 24
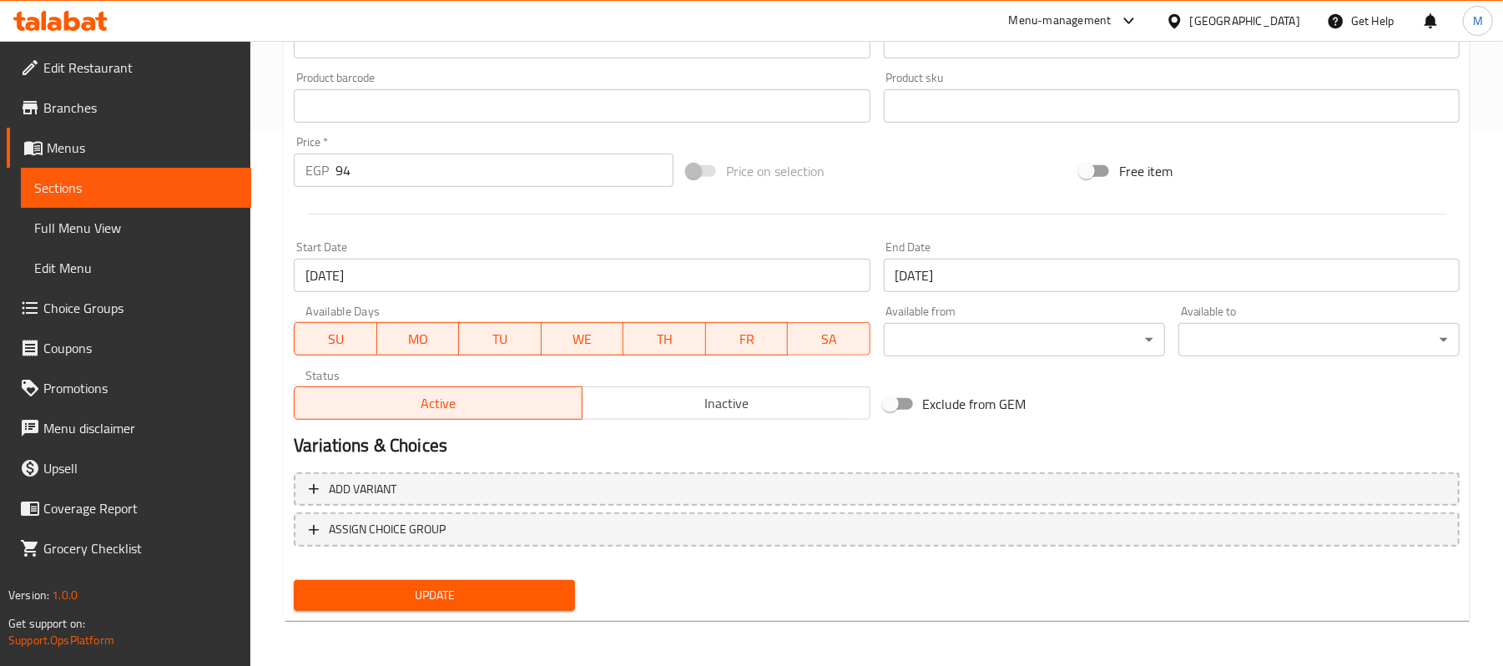
click at [525, 595] on span "Update" at bounding box center [434, 595] width 255 height 21
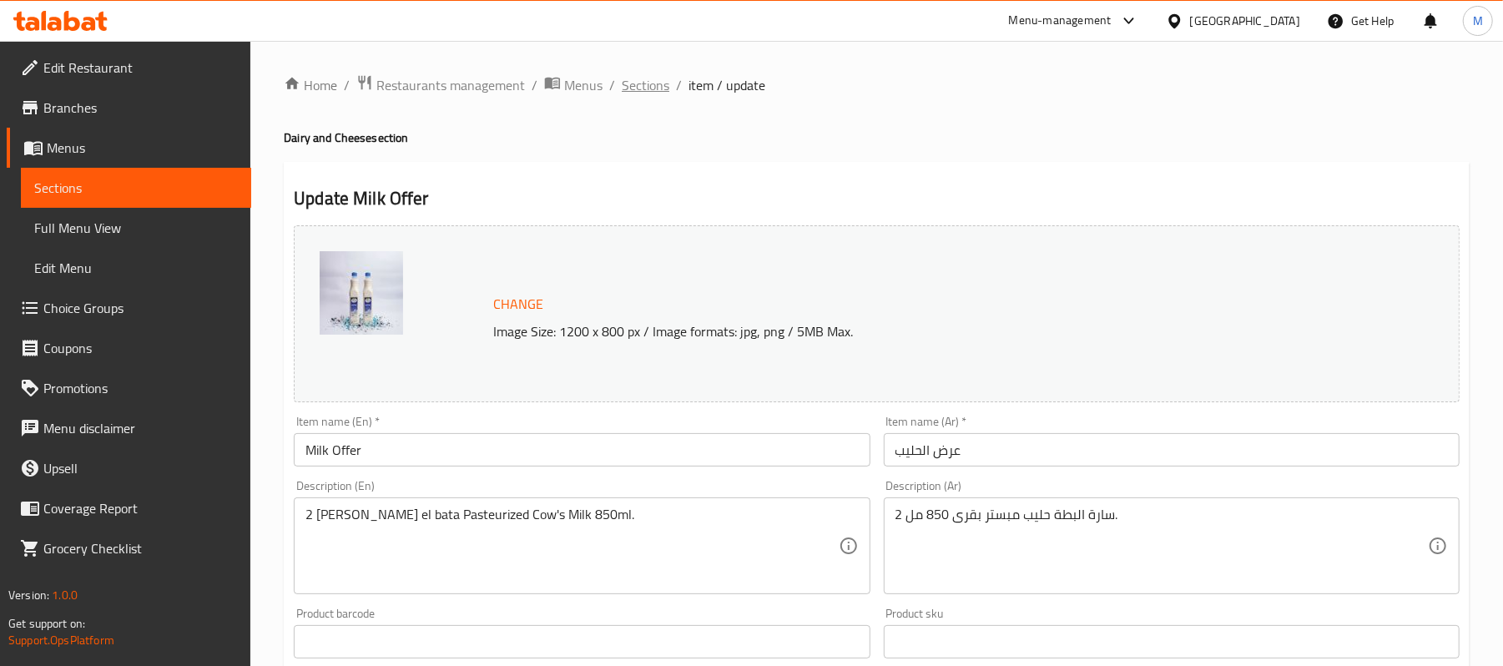
click at [639, 92] on span "Sections" at bounding box center [646, 85] width 48 height 20
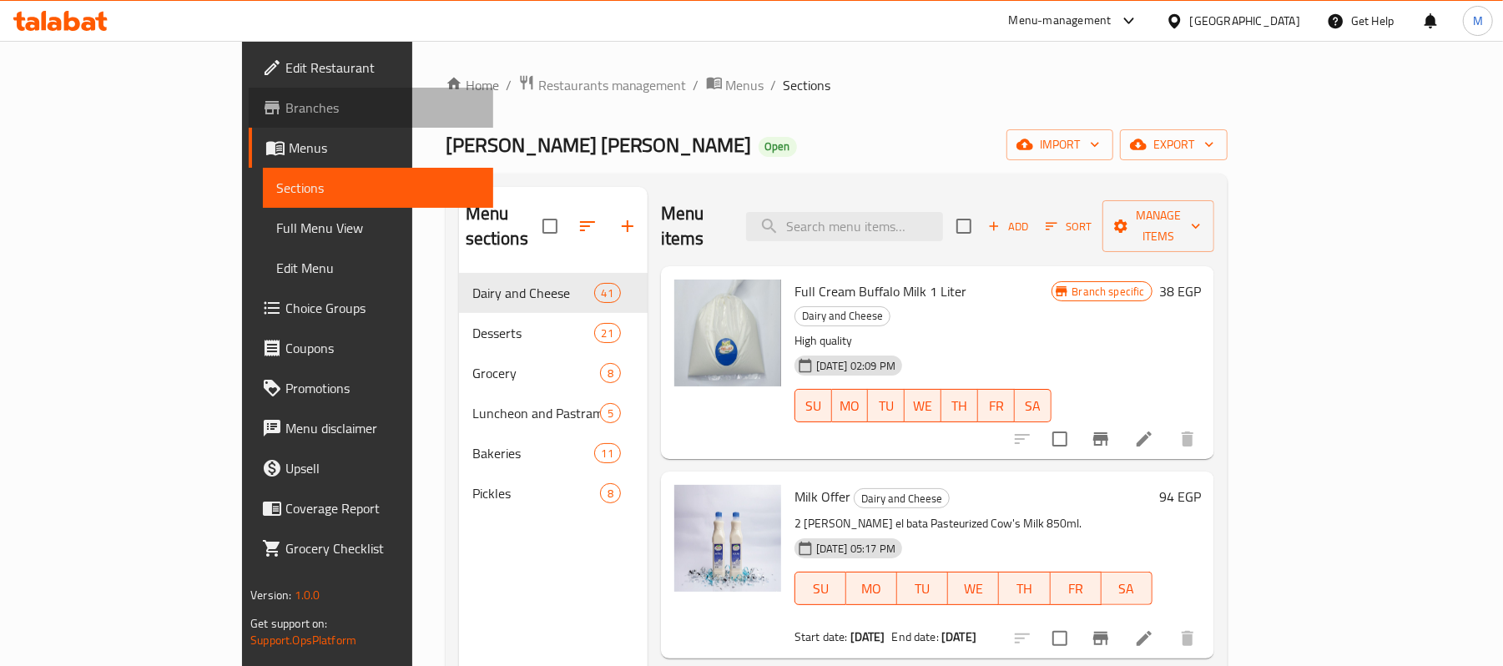
click at [285, 111] on span "Branches" at bounding box center [382, 108] width 194 height 20
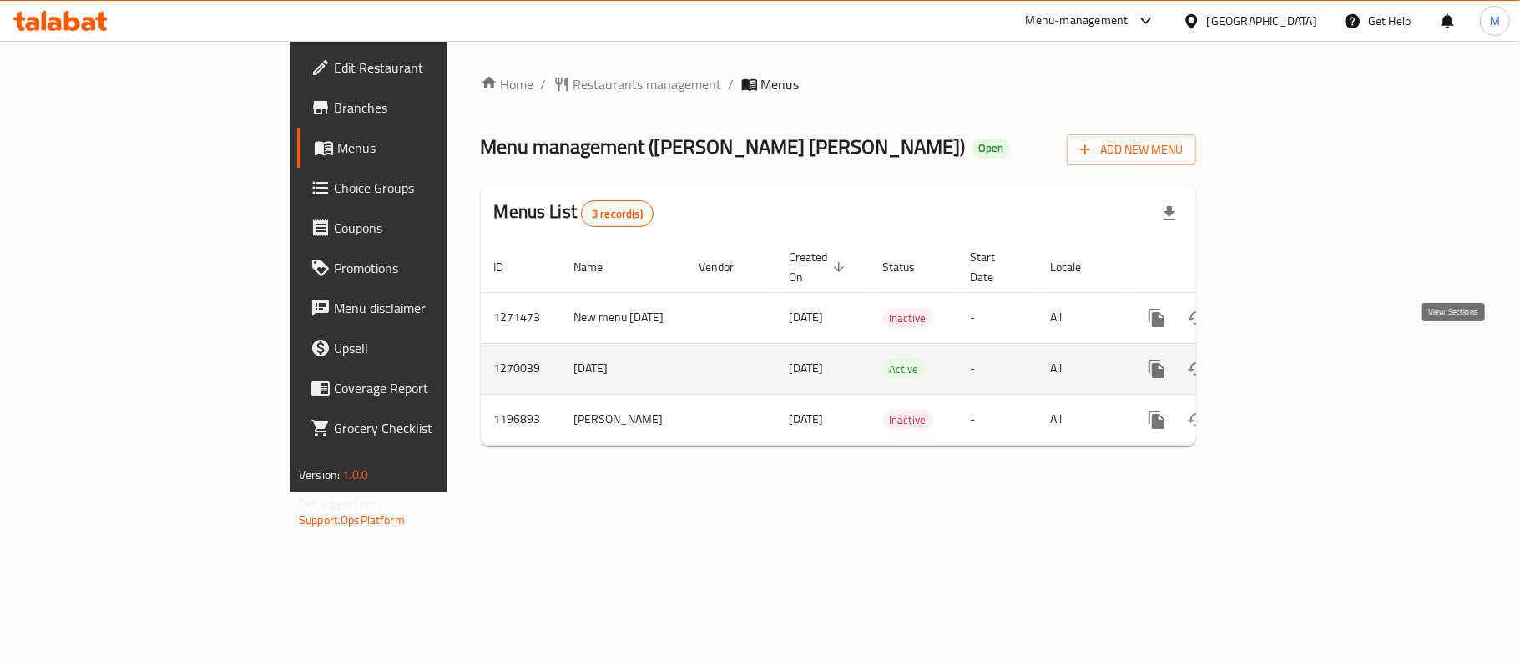
click at [1287, 359] on icon "enhanced table" at bounding box center [1277, 369] width 20 height 20
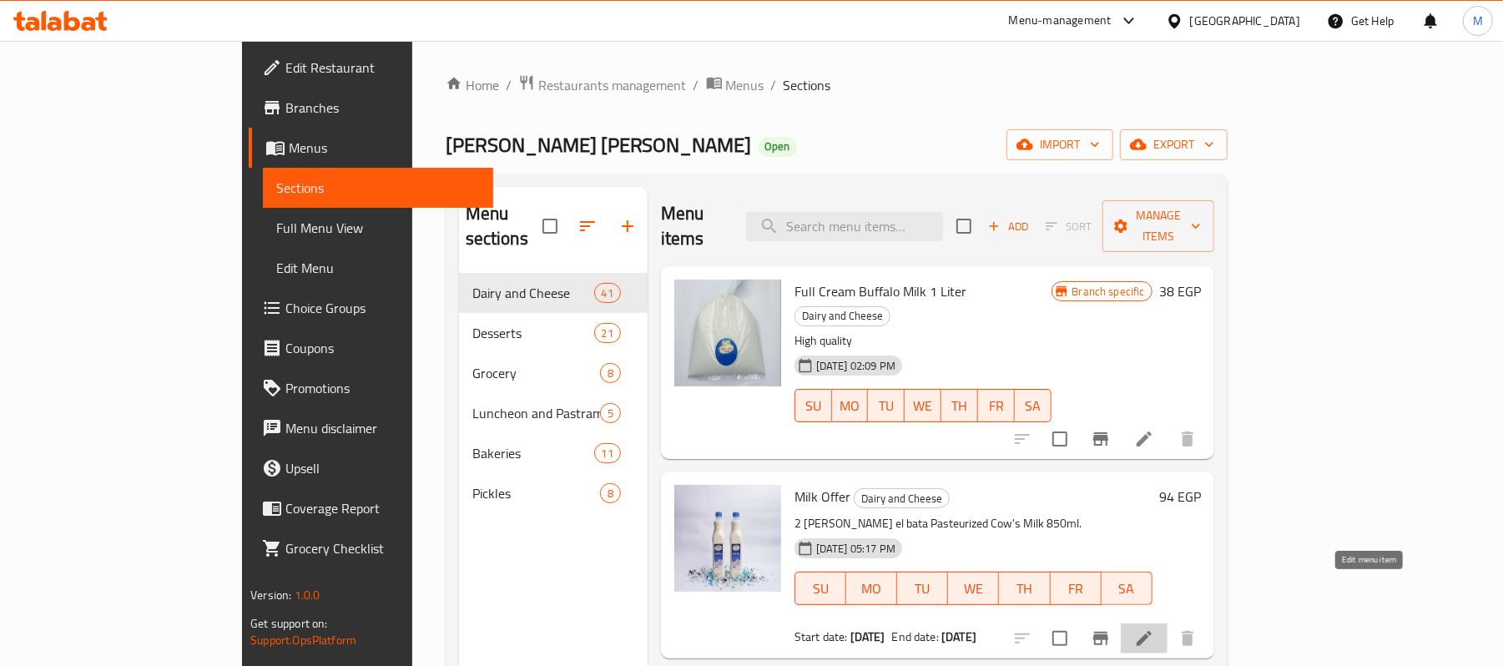
click at [1154, 629] on icon at bounding box center [1144, 639] width 20 height 20
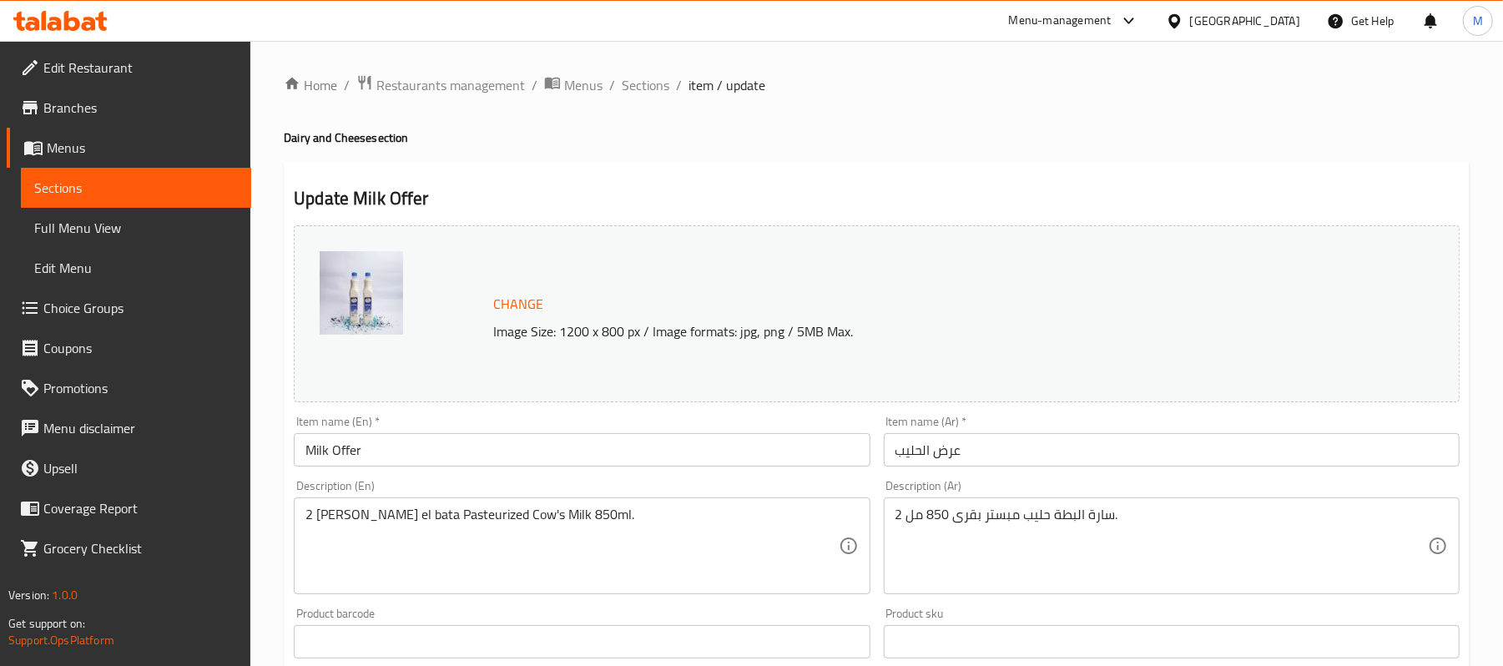
click at [83, 101] on span "Branches" at bounding box center [140, 108] width 194 height 20
